Goal: Task Accomplishment & Management: Use online tool/utility

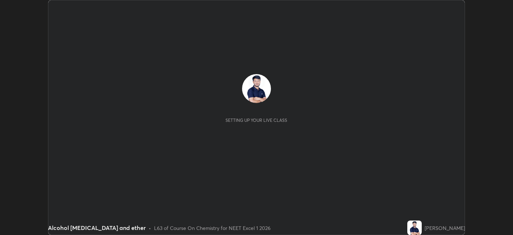
scroll to position [235, 513]
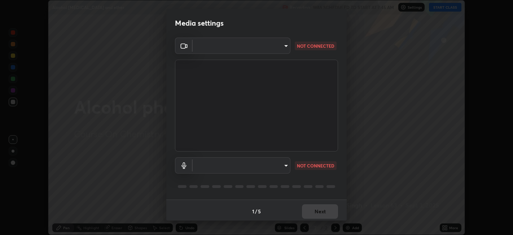
type input "1de528119a0b81ba478796ac4abd92c2349c1052ef1694bd68d1f5f62aca1b52"
type input "default"
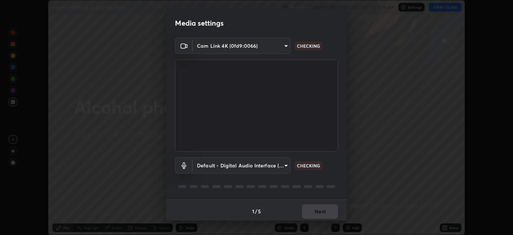
scroll to position [2, 0]
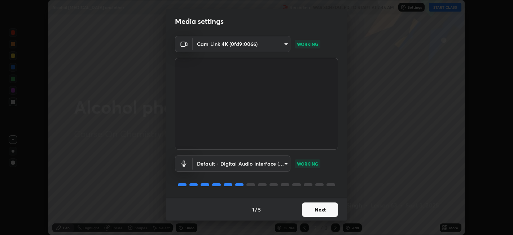
click at [328, 211] on button "Next" at bounding box center [320, 209] width 36 height 14
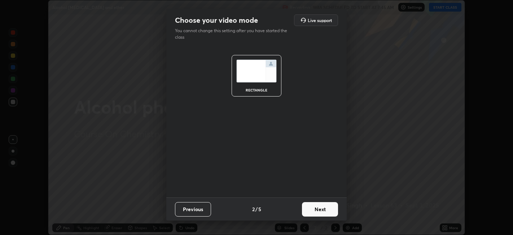
click at [324, 209] on button "Next" at bounding box center [320, 209] width 36 height 14
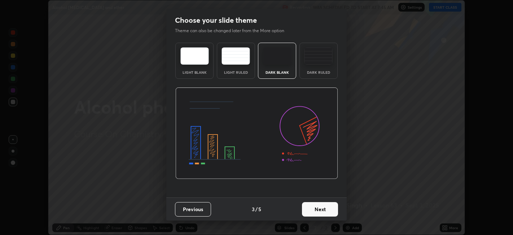
click at [320, 63] on img at bounding box center [318, 55] width 29 height 17
click at [324, 212] on button "Next" at bounding box center [320, 209] width 36 height 14
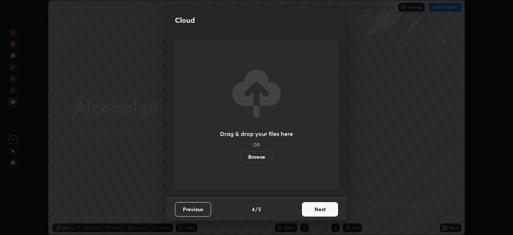
click at [320, 208] on button "Next" at bounding box center [320, 209] width 36 height 14
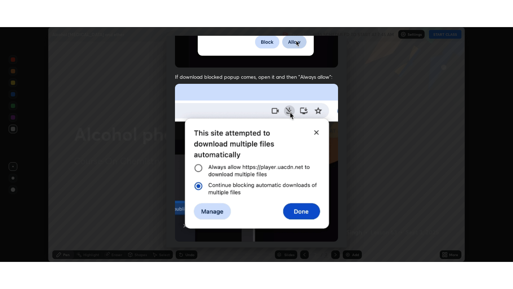
scroll to position [149, 0]
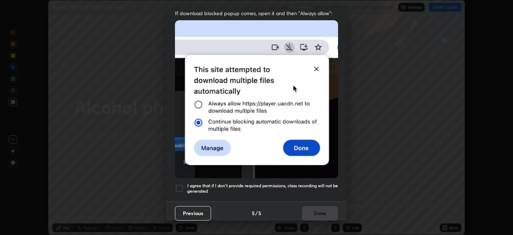
click at [176, 184] on div at bounding box center [179, 188] width 9 height 9
click at [317, 209] on button "Done" at bounding box center [320, 213] width 36 height 14
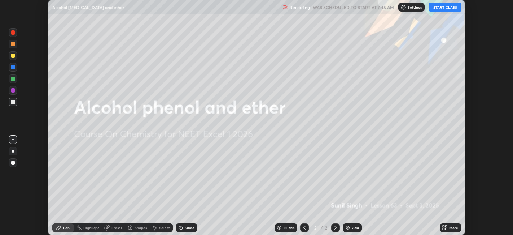
click at [454, 228] on div "More" at bounding box center [453, 228] width 9 height 4
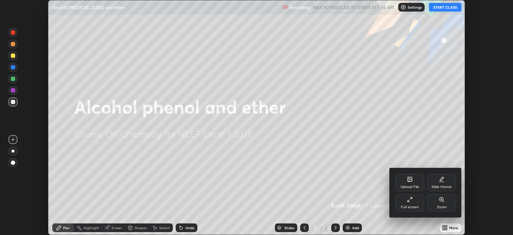
click at [413, 202] on div "Full screen" at bounding box center [410, 202] width 29 height 17
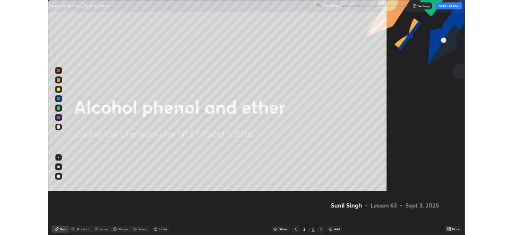
scroll to position [289, 513]
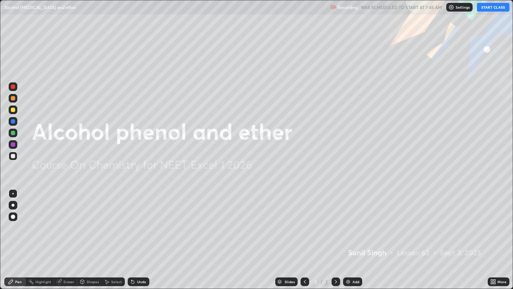
click at [493, 9] on button "START CLASS" at bounding box center [493, 7] width 32 height 9
click at [353, 234] on div "Add" at bounding box center [356, 282] width 7 height 4
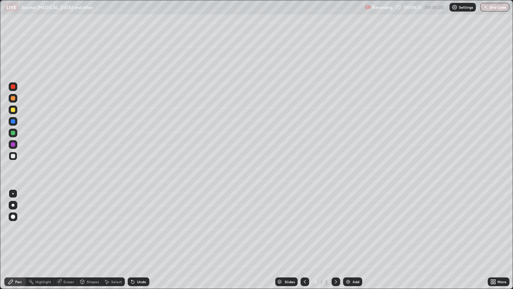
click at [140, 234] on div "Undo" at bounding box center [141, 282] width 9 height 4
click at [141, 234] on div "Undo" at bounding box center [141, 282] width 9 height 4
click at [139, 234] on div "Undo" at bounding box center [139, 281] width 22 height 9
click at [355, 234] on div "Add" at bounding box center [352, 281] width 19 height 9
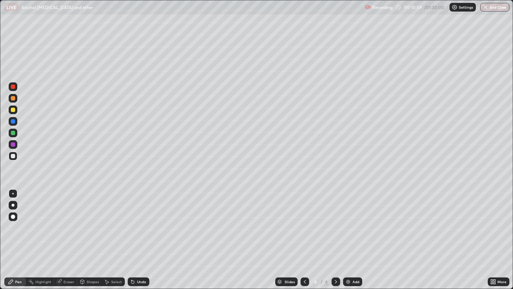
click at [139, 234] on div "Undo" at bounding box center [139, 281] width 22 height 9
click at [134, 234] on div "Undo" at bounding box center [139, 281] width 22 height 9
click at [139, 234] on div "Undo" at bounding box center [141, 282] width 9 height 4
click at [13, 98] on div at bounding box center [13, 98] width 4 height 4
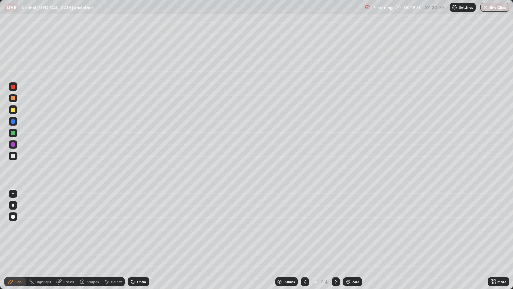
click at [349, 234] on img at bounding box center [348, 282] width 6 height 6
click at [12, 158] on div at bounding box center [13, 156] width 4 height 4
click at [136, 234] on div "Undo" at bounding box center [139, 281] width 22 height 9
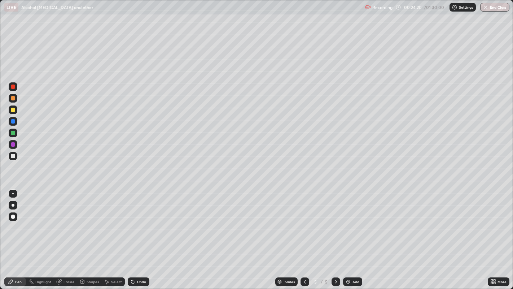
click at [135, 234] on div "Undo" at bounding box center [139, 281] width 22 height 9
click at [142, 234] on div "Undo" at bounding box center [139, 281] width 22 height 9
click at [141, 234] on div "Undo" at bounding box center [141, 282] width 9 height 4
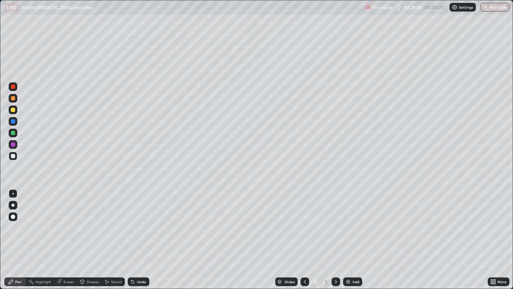
click at [138, 234] on div "Undo" at bounding box center [141, 282] width 9 height 4
click at [13, 97] on div at bounding box center [13, 98] width 4 height 4
click at [351, 234] on div "Add" at bounding box center [352, 281] width 19 height 9
click at [12, 108] on div at bounding box center [13, 110] width 4 height 4
click at [350, 234] on div "Add" at bounding box center [352, 281] width 19 height 9
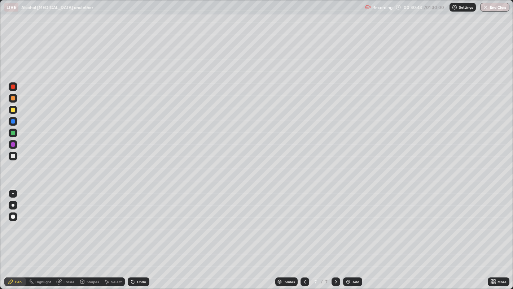
click at [143, 234] on div "Undo" at bounding box center [139, 281] width 22 height 9
click at [14, 98] on div at bounding box center [13, 98] width 4 height 4
click at [137, 234] on div "Undo" at bounding box center [141, 282] width 9 height 4
click at [135, 234] on div "Undo" at bounding box center [139, 281] width 22 height 9
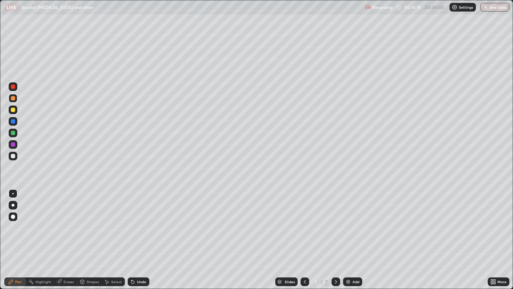
click at [134, 234] on icon at bounding box center [133, 282] width 6 height 6
click at [136, 234] on div "Undo" at bounding box center [139, 281] width 22 height 9
click at [139, 234] on div "Undo" at bounding box center [141, 282] width 9 height 4
click at [138, 234] on div "Undo" at bounding box center [141, 282] width 9 height 4
click at [140, 234] on div "Undo" at bounding box center [141, 282] width 9 height 4
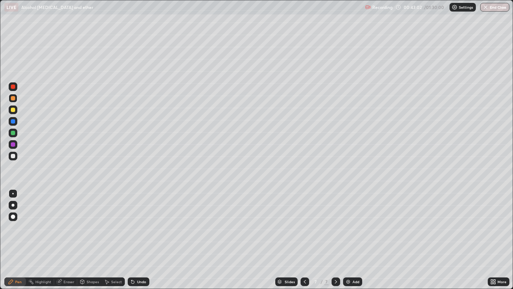
click at [11, 157] on div at bounding box center [13, 156] width 4 height 4
click at [354, 234] on div "Add" at bounding box center [356, 282] width 7 height 4
click at [141, 234] on div "Undo" at bounding box center [141, 282] width 9 height 4
click at [348, 234] on img at bounding box center [348, 282] width 6 height 6
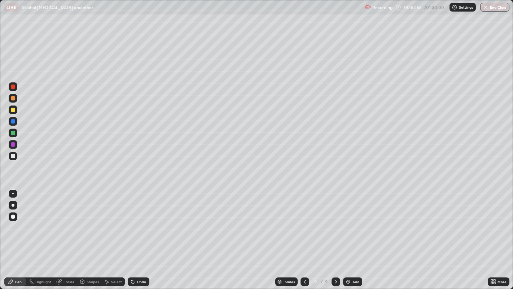
click at [137, 234] on div "Undo" at bounding box center [141, 282] width 9 height 4
click at [139, 234] on div "Undo" at bounding box center [141, 282] width 9 height 4
click at [141, 234] on div "Undo" at bounding box center [141, 282] width 9 height 4
click at [140, 234] on div "Undo" at bounding box center [141, 282] width 9 height 4
click at [142, 234] on div "Undo" at bounding box center [139, 281] width 22 height 9
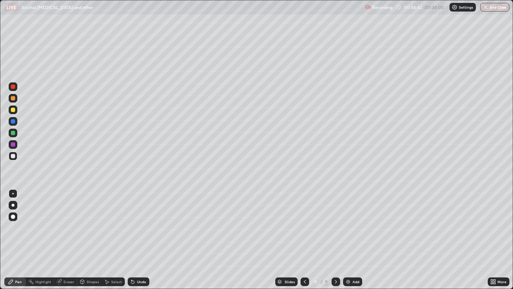
click at [353, 234] on div "Add" at bounding box center [356, 282] width 7 height 4
click at [132, 234] on icon at bounding box center [132, 281] width 3 height 3
click at [141, 234] on div "Undo" at bounding box center [141, 282] width 9 height 4
click at [137, 234] on div "Undo" at bounding box center [141, 282] width 9 height 4
click at [119, 234] on div "Select" at bounding box center [113, 281] width 23 height 14
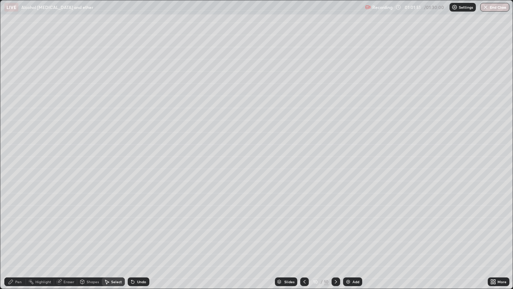
click at [166, 234] on div "0 ° Undo Copy Duplicate Duplicate to new slide Delete" at bounding box center [256, 144] width 513 height 288
click at [19, 234] on div "Pen" at bounding box center [15, 281] width 22 height 9
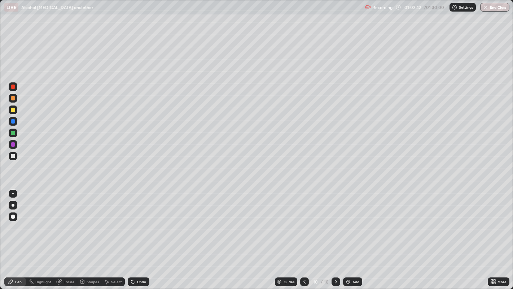
click at [457, 234] on div "Slides 10 / 10 Add" at bounding box center [318, 281] width 339 height 14
click at [456, 234] on div "Slides 10 / 10 Add" at bounding box center [318, 281] width 339 height 14
click at [347, 234] on img at bounding box center [348, 282] width 6 height 6
click at [142, 234] on div "Undo" at bounding box center [141, 282] width 9 height 4
click at [141, 234] on div "Undo" at bounding box center [141, 282] width 9 height 4
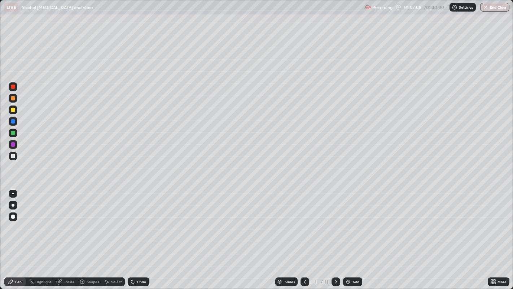
click at [63, 234] on div "Eraser" at bounding box center [65, 281] width 23 height 9
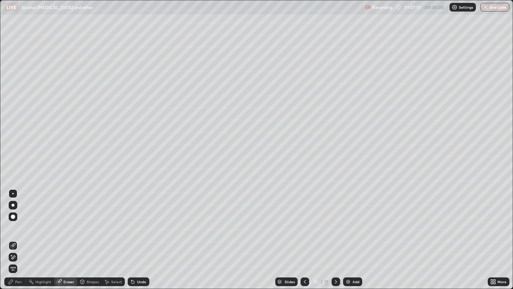
click at [15, 234] on div "Pen" at bounding box center [15, 281] width 22 height 9
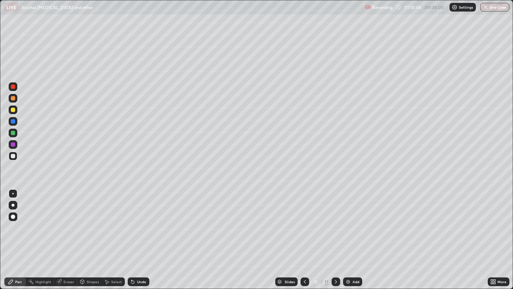
click at [350, 234] on div "Add" at bounding box center [352, 281] width 19 height 9
click at [12, 109] on div at bounding box center [13, 110] width 4 height 4
click at [139, 234] on div "Undo" at bounding box center [139, 281] width 22 height 9
click at [137, 234] on div "Undo" at bounding box center [141, 282] width 9 height 4
click at [136, 234] on div "Undo" at bounding box center [139, 281] width 22 height 9
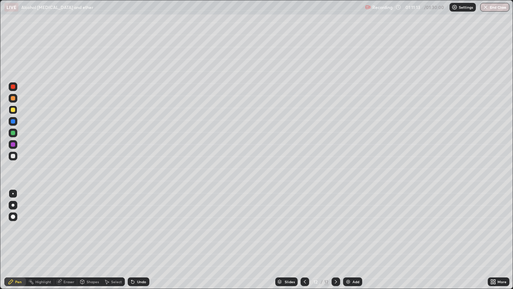
click at [142, 234] on div "Undo" at bounding box center [141, 282] width 9 height 4
click at [139, 234] on div "Undo" at bounding box center [139, 281] width 22 height 9
click at [142, 234] on div "Undo" at bounding box center [139, 281] width 22 height 9
click at [139, 234] on div "Undo" at bounding box center [139, 281] width 22 height 9
click at [11, 156] on div at bounding box center [13, 156] width 4 height 4
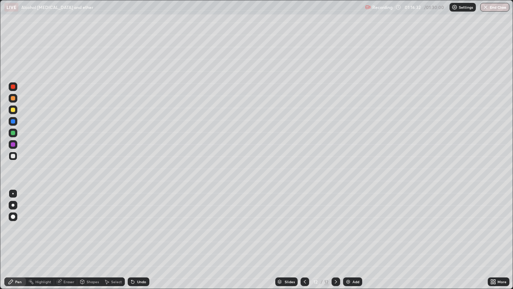
click at [67, 234] on div "Eraser" at bounding box center [69, 282] width 11 height 4
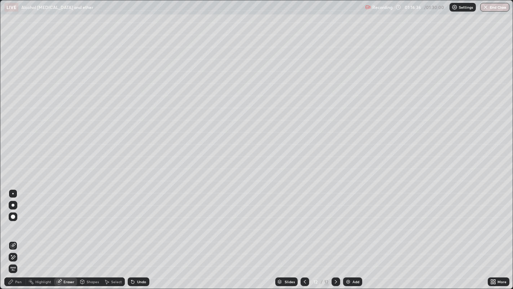
click at [18, 234] on div "Pen" at bounding box center [18, 282] width 6 height 4
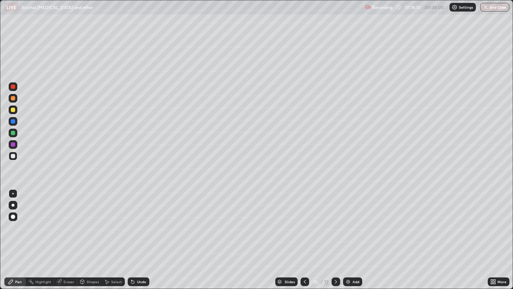
click at [11, 155] on div at bounding box center [13, 156] width 4 height 4
click at [13, 132] on div at bounding box center [13, 133] width 4 height 4
click at [138, 234] on div "Undo" at bounding box center [139, 281] width 22 height 9
click at [140, 234] on div "Undo" at bounding box center [139, 281] width 22 height 9
click at [147, 234] on div "Undo" at bounding box center [139, 281] width 22 height 9
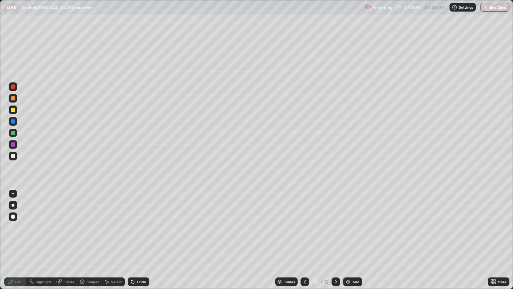
click at [353, 234] on div "Add" at bounding box center [356, 282] width 7 height 4
click at [135, 234] on div "Undo" at bounding box center [139, 281] width 22 height 9
click at [136, 234] on div "Undo" at bounding box center [139, 281] width 22 height 9
click at [61, 234] on div "Eraser" at bounding box center [65, 281] width 23 height 9
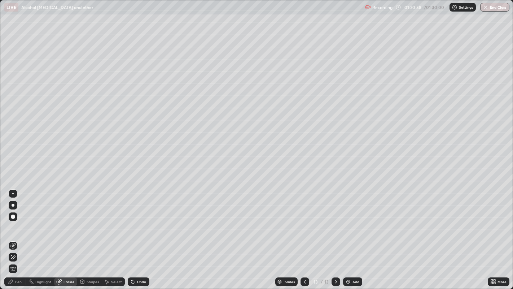
click at [19, 234] on div "Pen" at bounding box center [18, 282] width 6 height 4
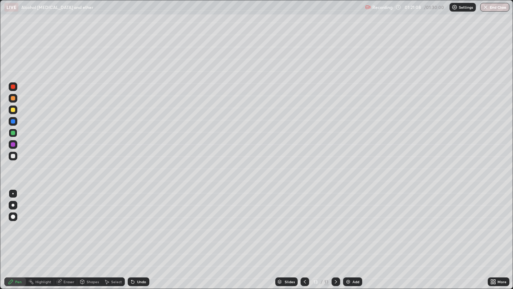
click at [138, 234] on div "Undo" at bounding box center [141, 282] width 9 height 4
click at [139, 234] on div "Undo" at bounding box center [141, 282] width 9 height 4
click at [140, 234] on div "Undo" at bounding box center [141, 282] width 9 height 4
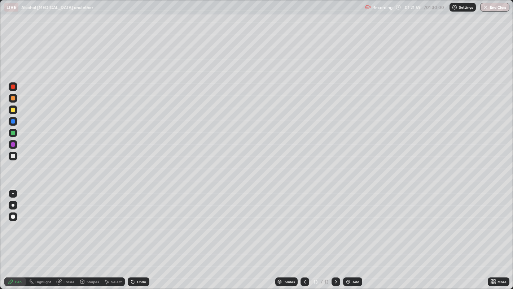
click at [62, 234] on div "Eraser" at bounding box center [65, 281] width 23 height 9
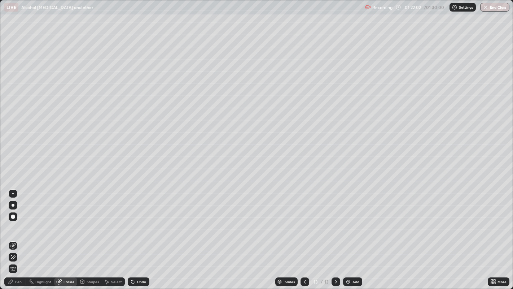
click at [16, 234] on div "Pen" at bounding box center [18, 282] width 6 height 4
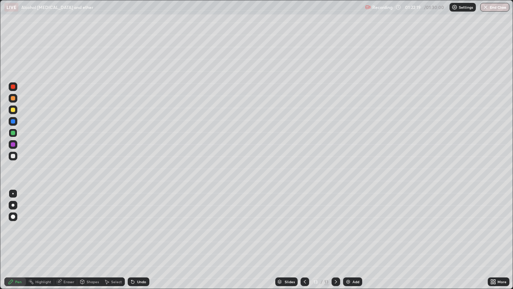
click at [63, 234] on div "Eraser" at bounding box center [65, 281] width 23 height 9
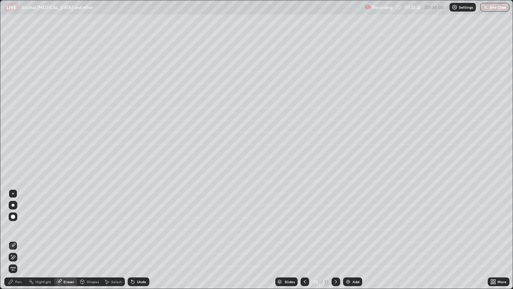
click at [16, 234] on div "Pen" at bounding box center [18, 282] width 6 height 4
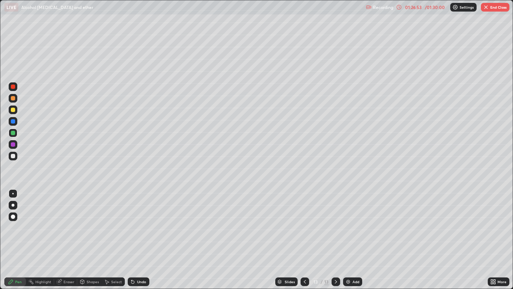
click at [502, 11] on button "End Class" at bounding box center [495, 7] width 29 height 9
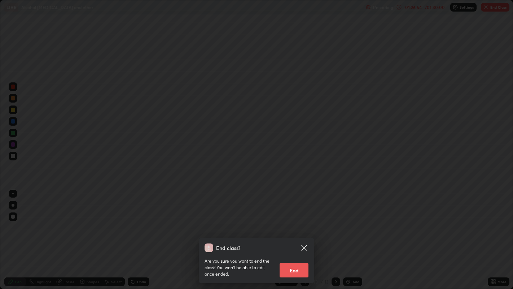
click at [294, 234] on button "End" at bounding box center [294, 270] width 29 height 14
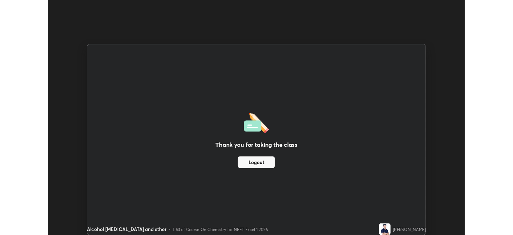
scroll to position [35856, 35577]
